Goal: Navigation & Orientation: Understand site structure

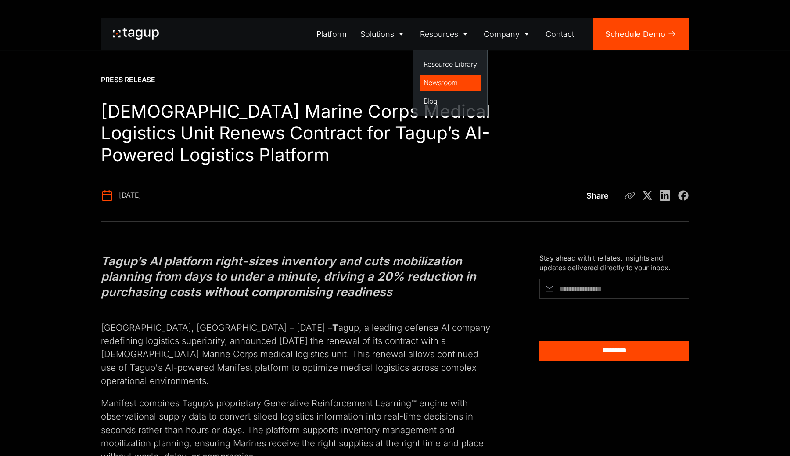
click at [443, 80] on div "Newsroom" at bounding box center [451, 82] width 54 height 11
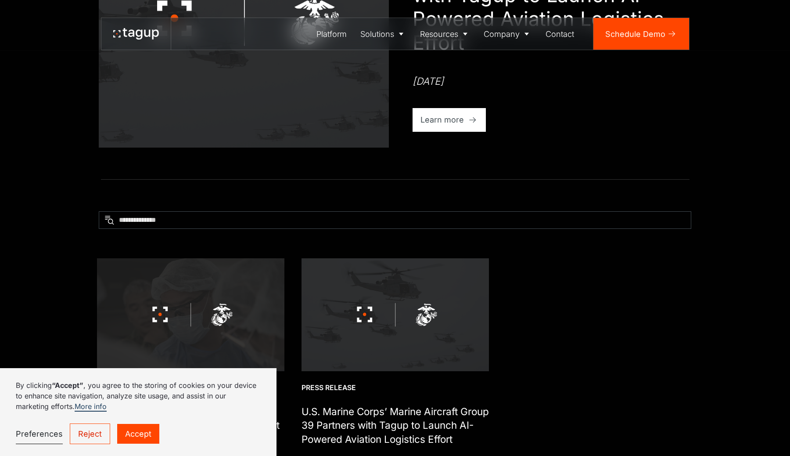
scroll to position [234, 0]
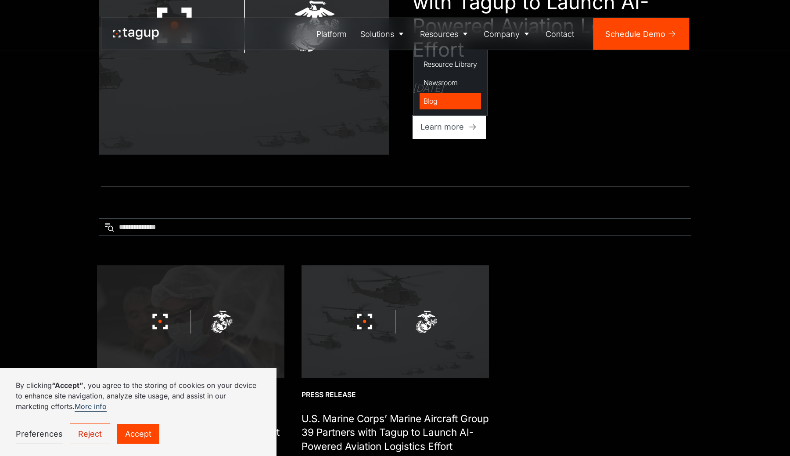
click at [436, 99] on div "Blog" at bounding box center [451, 101] width 54 height 11
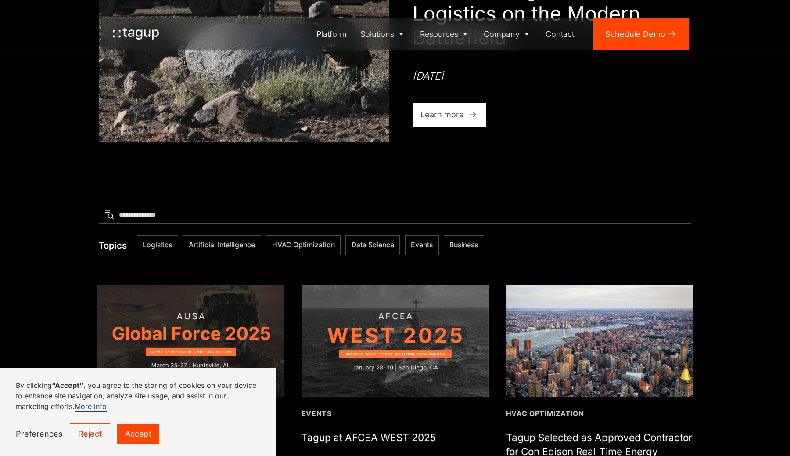
scroll to position [218, 0]
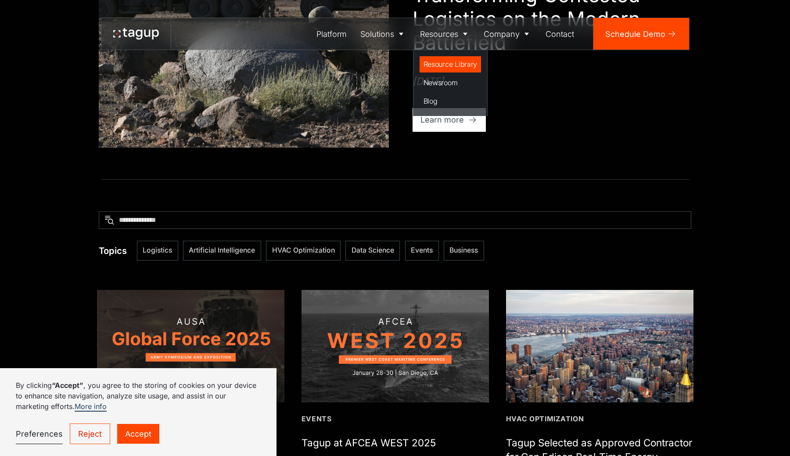
click at [440, 66] on div "Resource Library" at bounding box center [451, 64] width 54 height 11
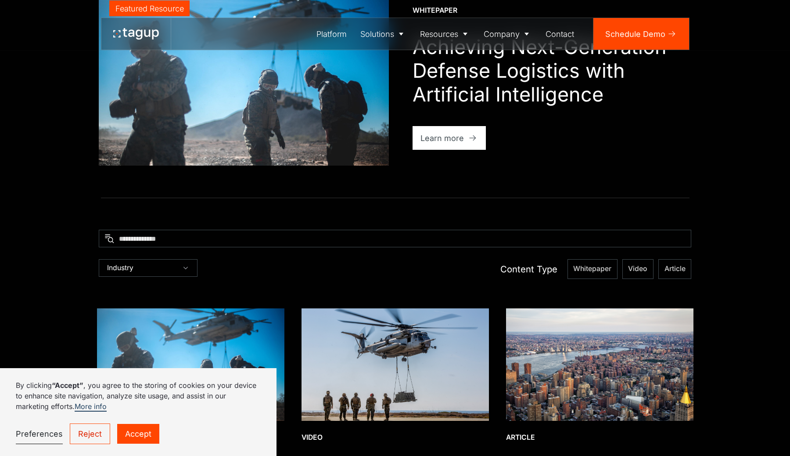
scroll to position [212, 0]
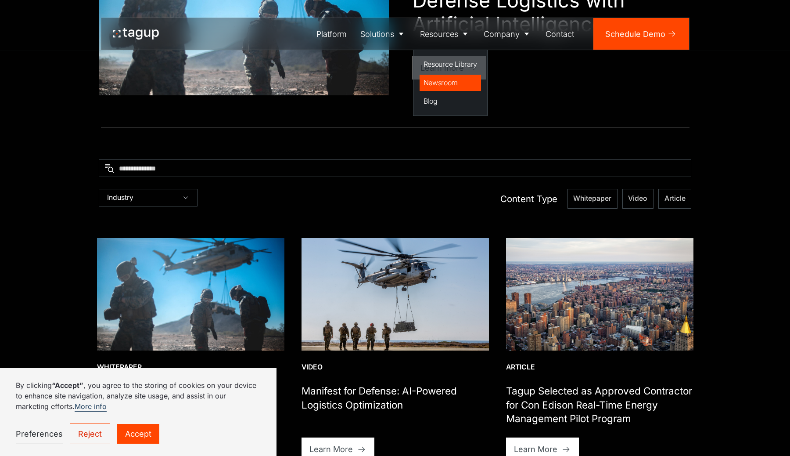
click at [435, 80] on div "Newsroom" at bounding box center [451, 82] width 54 height 11
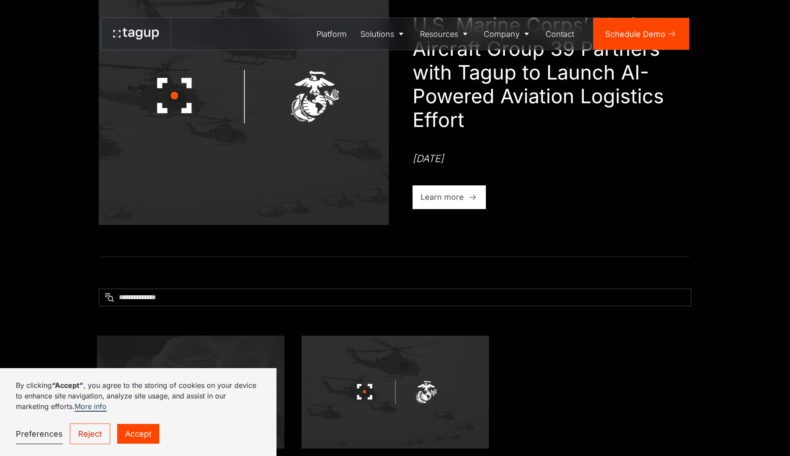
scroll to position [255, 0]
